Goal: Task Accomplishment & Management: Manage account settings

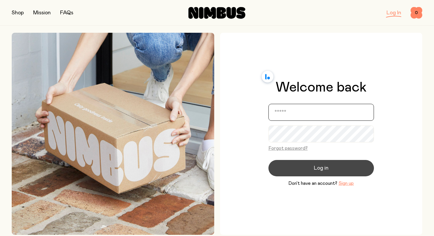
type input "**********"
click at [290, 166] on button "Log in" at bounding box center [320, 168] width 105 height 16
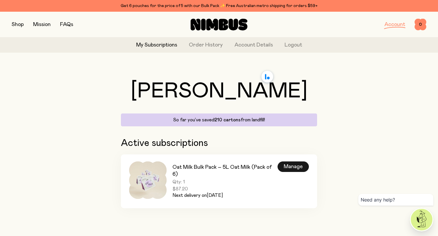
click at [289, 168] on div "Manage" at bounding box center [293, 167] width 31 height 11
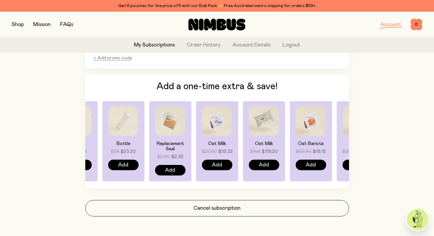
scroll to position [451, 0]
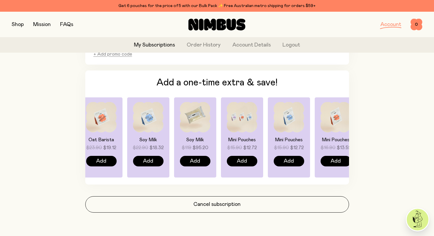
drag, startPoint x: 314, startPoint y: 129, endPoint x: 99, endPoint y: 141, distance: 215.6
click at [99, 142] on div "Oat Barista $23.90 $19.12 Add" at bounding box center [101, 137] width 42 height 80
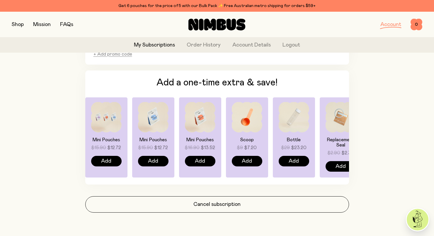
drag, startPoint x: 262, startPoint y: 127, endPoint x: 141, endPoint y: 134, distance: 121.4
click at [141, 134] on div "Mini Pouches $15.90 $12.72 Add" at bounding box center [153, 137] width 42 height 80
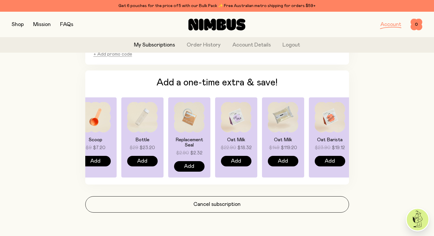
drag, startPoint x: 273, startPoint y: 124, endPoint x: 152, endPoint y: 132, distance: 120.8
click at [152, 132] on img at bounding box center [142, 117] width 30 height 30
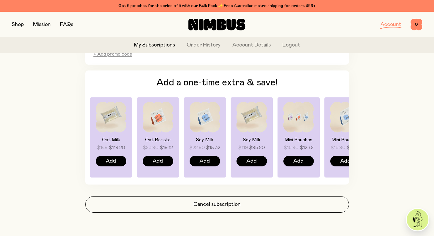
drag, startPoint x: 329, startPoint y: 128, endPoint x: 177, endPoint y: 135, distance: 152.1
click at [177, 135] on div "Oat Barista $23.90 $19.12 Add" at bounding box center [158, 137] width 42 height 80
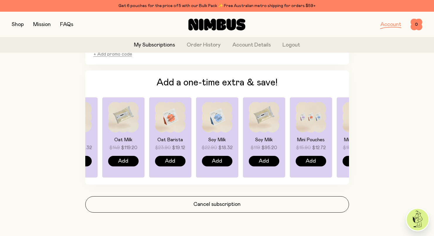
click at [212, 123] on img at bounding box center [217, 117] width 30 height 30
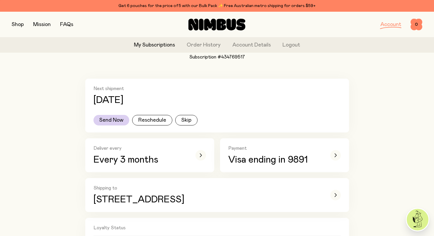
scroll to position [0, 0]
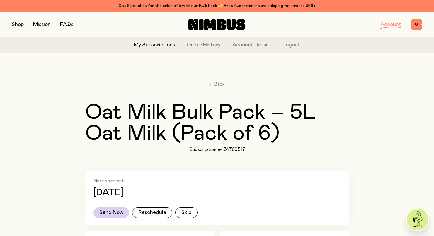
click at [22, 24] on button "button" at bounding box center [18, 24] width 12 height 8
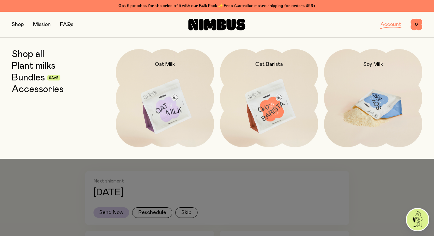
click at [384, 109] on img at bounding box center [373, 106] width 98 height 115
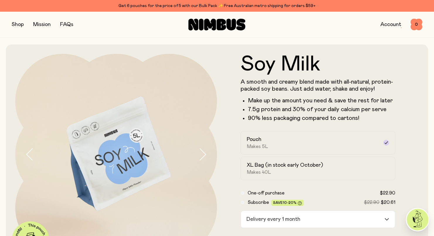
click at [18, 23] on button "button" at bounding box center [18, 24] width 12 height 8
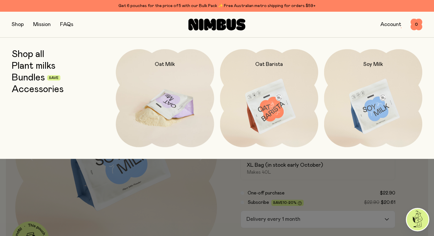
click at [156, 79] on img at bounding box center [165, 106] width 98 height 115
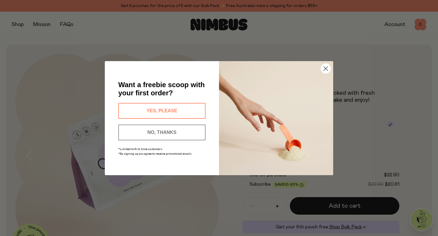
click at [322, 71] on circle "Close dialog" at bounding box center [326, 69] width 10 height 10
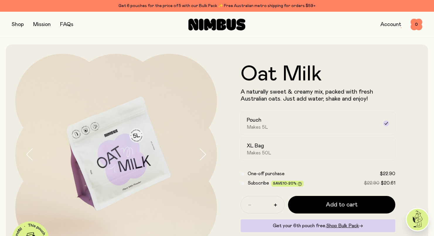
click at [19, 24] on button "button" at bounding box center [18, 24] width 12 height 8
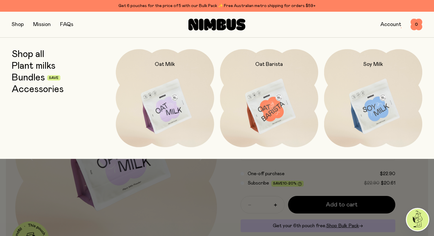
click at [38, 174] on div at bounding box center [217, 172] width 434 height 26
click at [21, 24] on button "button" at bounding box center [18, 24] width 12 height 8
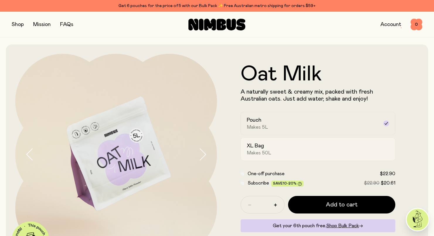
click at [247, 156] on label "XL Bag Makes 50L" at bounding box center [317, 149] width 155 height 23
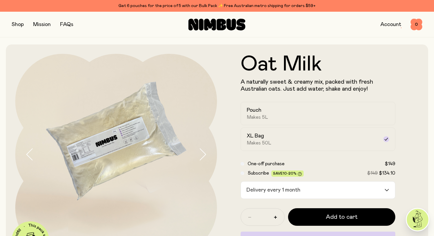
click at [18, 25] on button "button" at bounding box center [18, 24] width 12 height 8
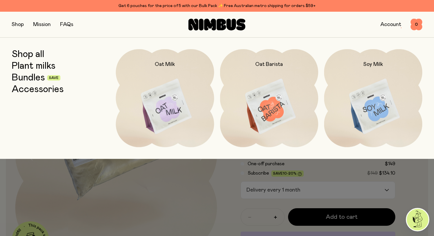
click at [393, 23] on link "Account" at bounding box center [390, 24] width 21 height 5
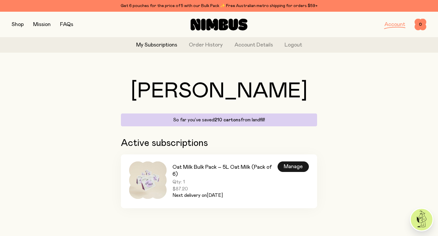
click at [292, 168] on div "Manage" at bounding box center [293, 167] width 31 height 11
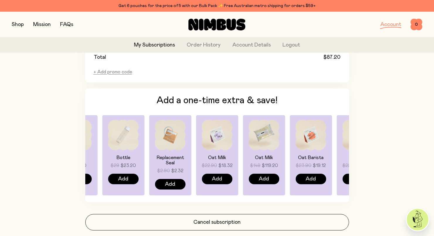
scroll to position [436, 0]
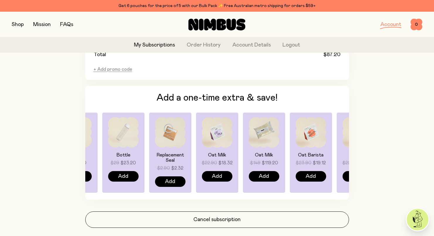
drag, startPoint x: 326, startPoint y: 136, endPoint x: 222, endPoint y: 142, distance: 105.0
click at [222, 142] on div "Oat Milk $22.90 $18.32 Add Oat Milk $149 $119.20 Add Oat Barista $23.90 $19.12 …" at bounding box center [216, 153] width 263 height 80
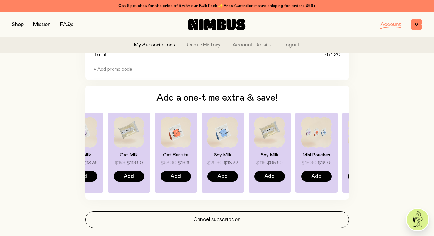
drag, startPoint x: 304, startPoint y: 140, endPoint x: 135, endPoint y: 155, distance: 170.2
click at [155, 155] on div "Oat Barista $23.90 $19.12 Add" at bounding box center [176, 153] width 42 height 80
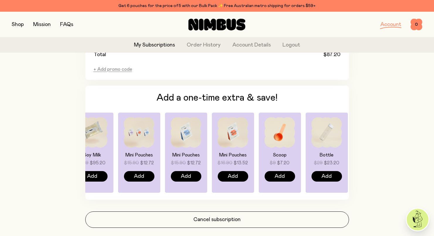
drag, startPoint x: 286, startPoint y: 135, endPoint x: 161, endPoint y: 147, distance: 125.9
click at [161, 147] on div "Oat Milk $22.90 $18.32 Add Oat Milk $149 $119.20 Add Oat Barista $23.90 $19.12 …" at bounding box center [216, 153] width 263 height 80
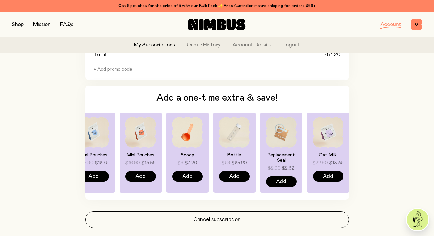
drag, startPoint x: 240, startPoint y: 141, endPoint x: 117, endPoint y: 149, distance: 123.8
click at [166, 149] on div "Scoop $9 $7.20 Add" at bounding box center [187, 153] width 42 height 80
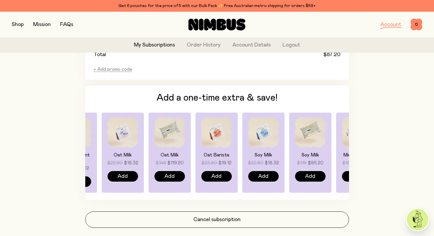
drag, startPoint x: 270, startPoint y: 135, endPoint x: 131, endPoint y: 143, distance: 139.6
click at [131, 143] on img at bounding box center [122, 132] width 30 height 30
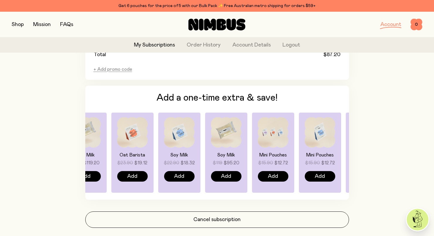
drag, startPoint x: 272, startPoint y: 143, endPoint x: 185, endPoint y: 147, distance: 86.5
click at [185, 147] on img at bounding box center [179, 132] width 30 height 30
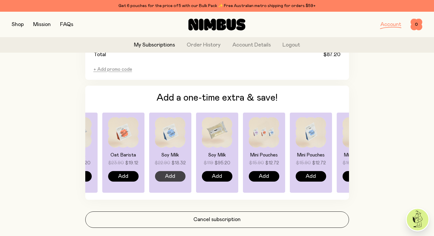
click at [174, 174] on span "Add" at bounding box center [170, 176] width 10 height 8
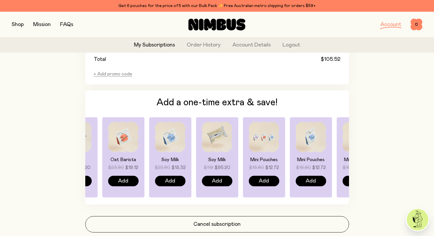
scroll to position [496, 0]
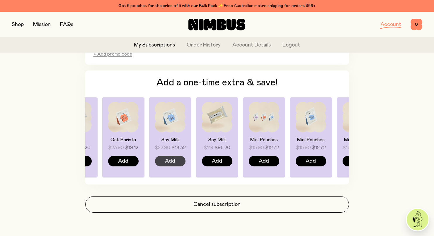
click at [174, 163] on span "Add" at bounding box center [170, 161] width 10 height 8
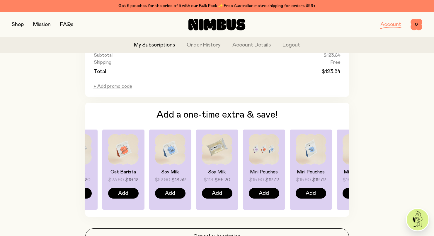
scroll to position [509, 0]
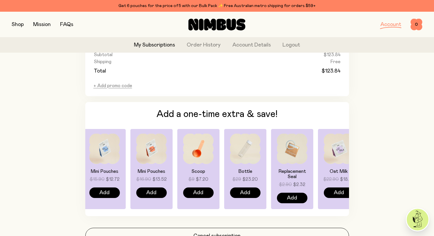
drag, startPoint x: 253, startPoint y: 161, endPoint x: 64, endPoint y: 162, distance: 188.8
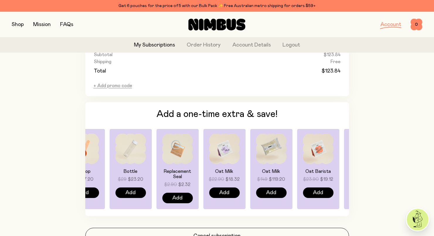
drag, startPoint x: 282, startPoint y: 149, endPoint x: 120, endPoint y: 149, distance: 162.2
click at [156, 149] on div "Replacement Seal $2.90 $2.32 Add" at bounding box center [177, 169] width 42 height 80
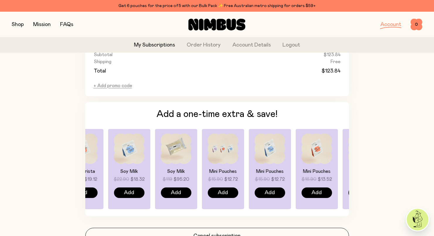
drag, startPoint x: 238, startPoint y: 151, endPoint x: 75, endPoint y: 153, distance: 163.4
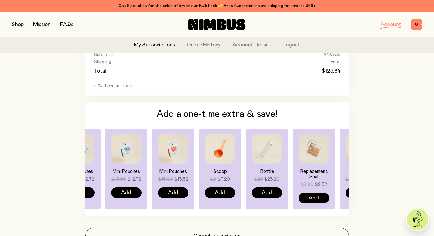
drag, startPoint x: 248, startPoint y: 159, endPoint x: 102, endPoint y: 164, distance: 145.3
click at [105, 164] on div "Mini Pouches $15.90 $12.72 Add" at bounding box center [126, 169] width 42 height 80
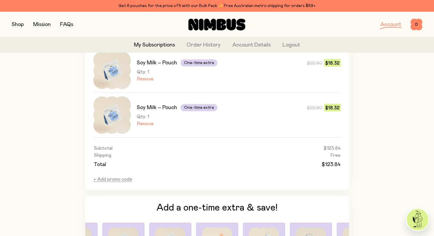
scroll to position [514, 0]
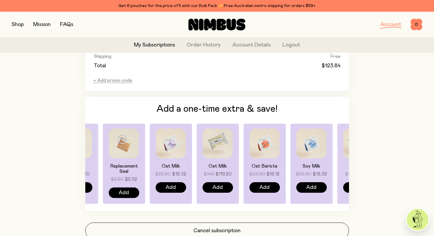
drag, startPoint x: 256, startPoint y: 145, endPoint x: -4, endPoint y: 158, distance: 260.6
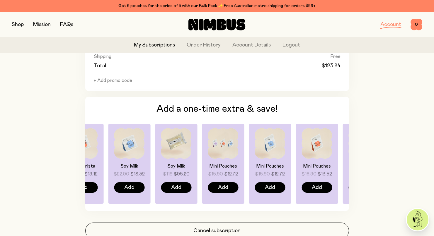
drag, startPoint x: 120, startPoint y: 158, endPoint x: -4, endPoint y: 161, distance: 123.9
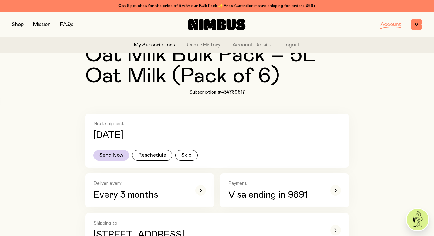
scroll to position [0, 0]
